Goal: Obtain resource: Download file/media

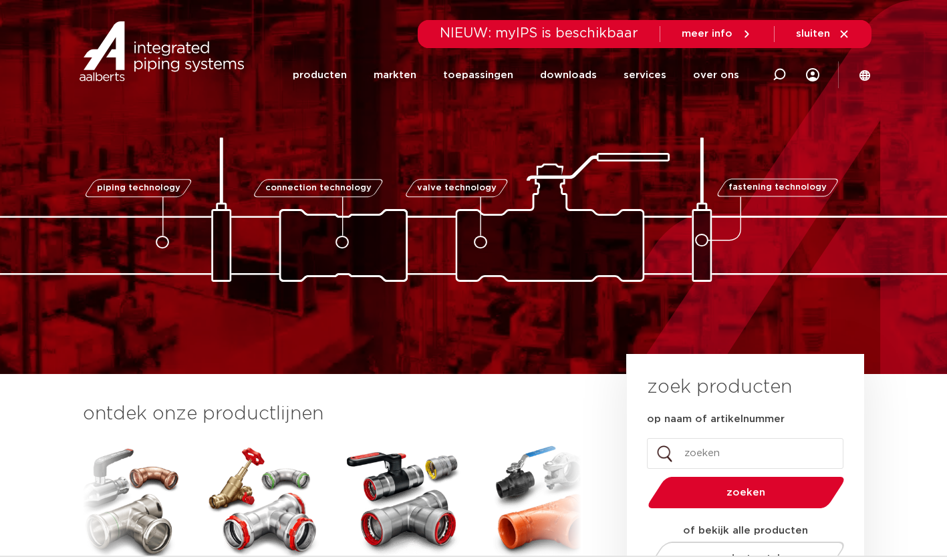
click at [572, 71] on link "downloads" at bounding box center [568, 74] width 57 height 51
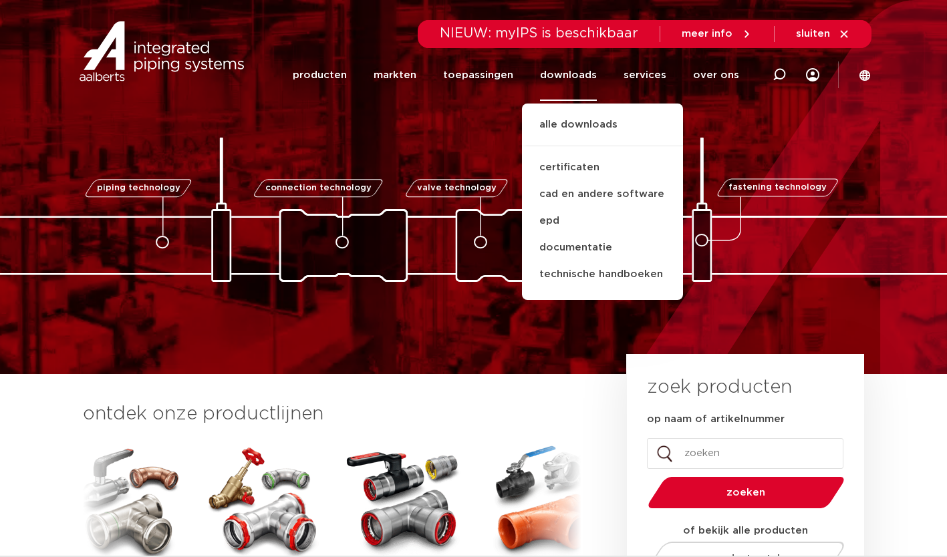
click at [604, 246] on link "documentatie" at bounding box center [602, 247] width 161 height 27
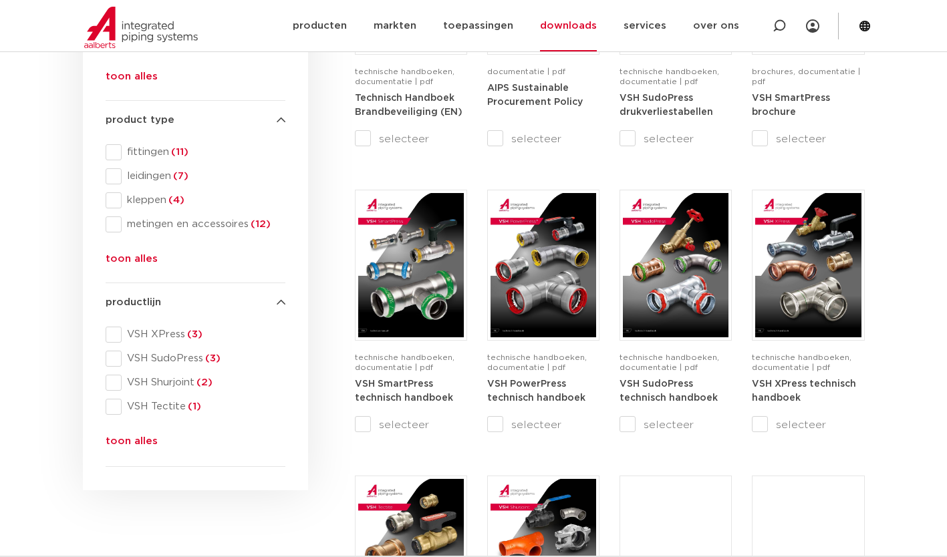
scroll to position [467, 0]
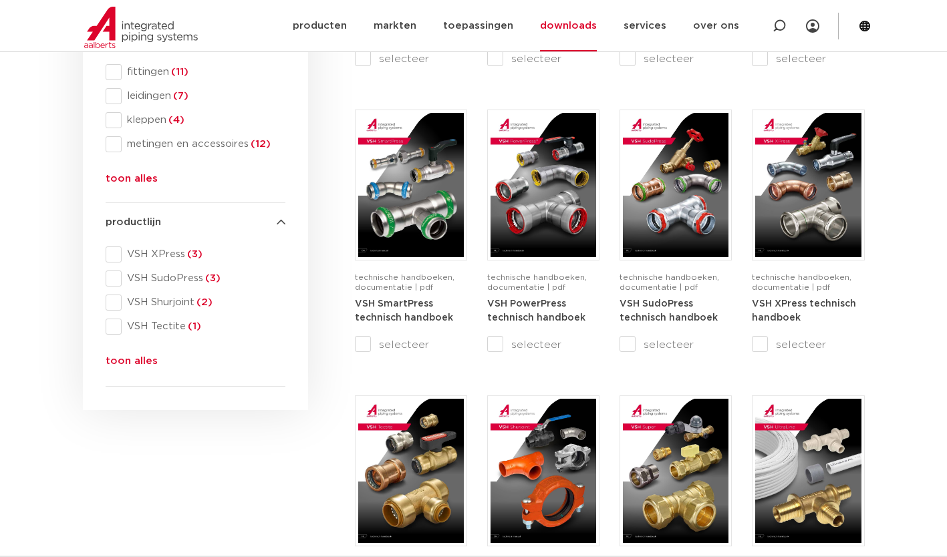
click at [134, 365] on button "toon alles" at bounding box center [132, 363] width 52 height 21
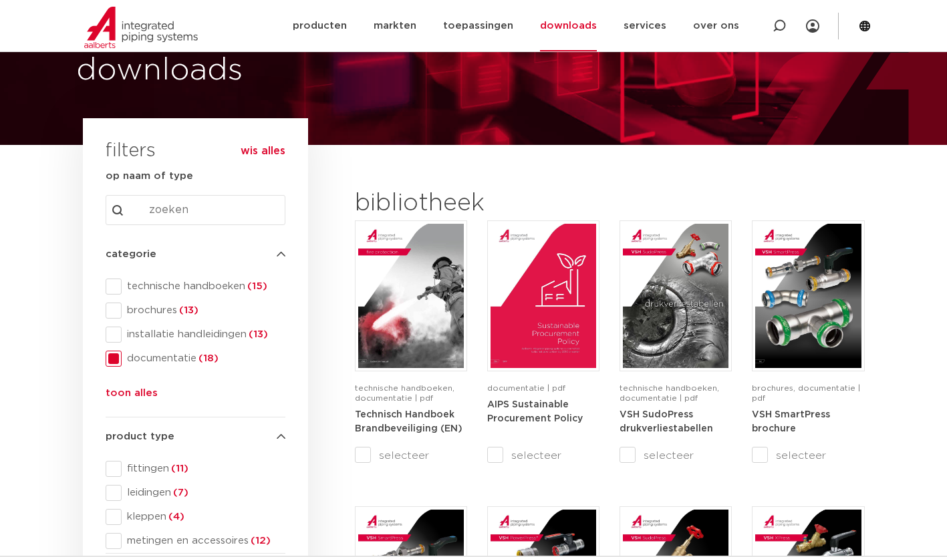
scroll to position [68, 0]
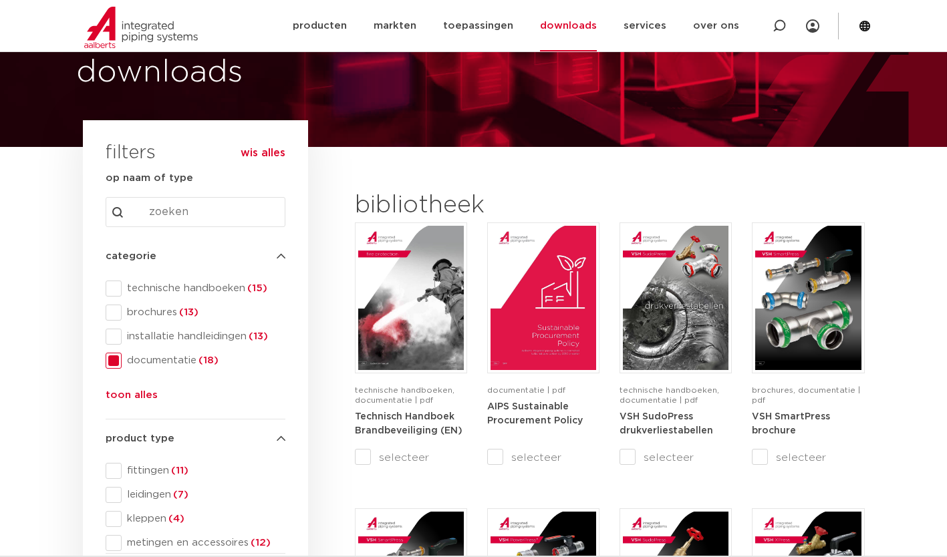
click at [204, 292] on span "technische handboeken (15)" at bounding box center [204, 288] width 164 height 13
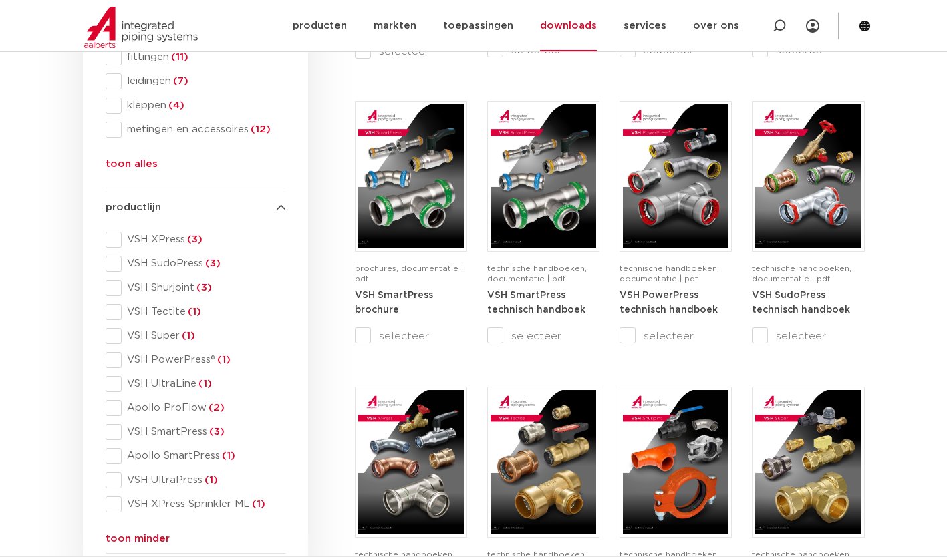
scroll to position [481, 0]
